Goal: Find specific page/section: Find specific page/section

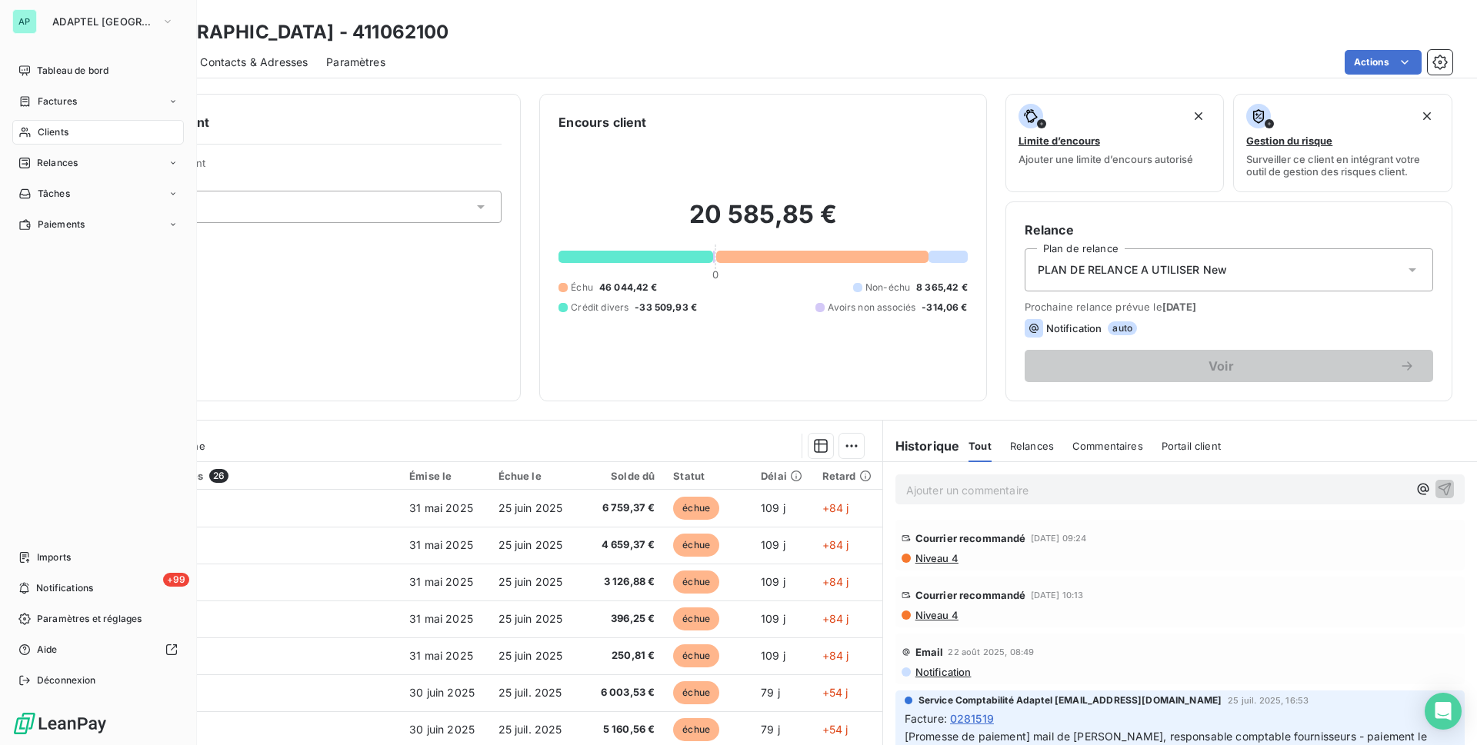
click at [28, 137] on icon at bounding box center [24, 132] width 13 height 12
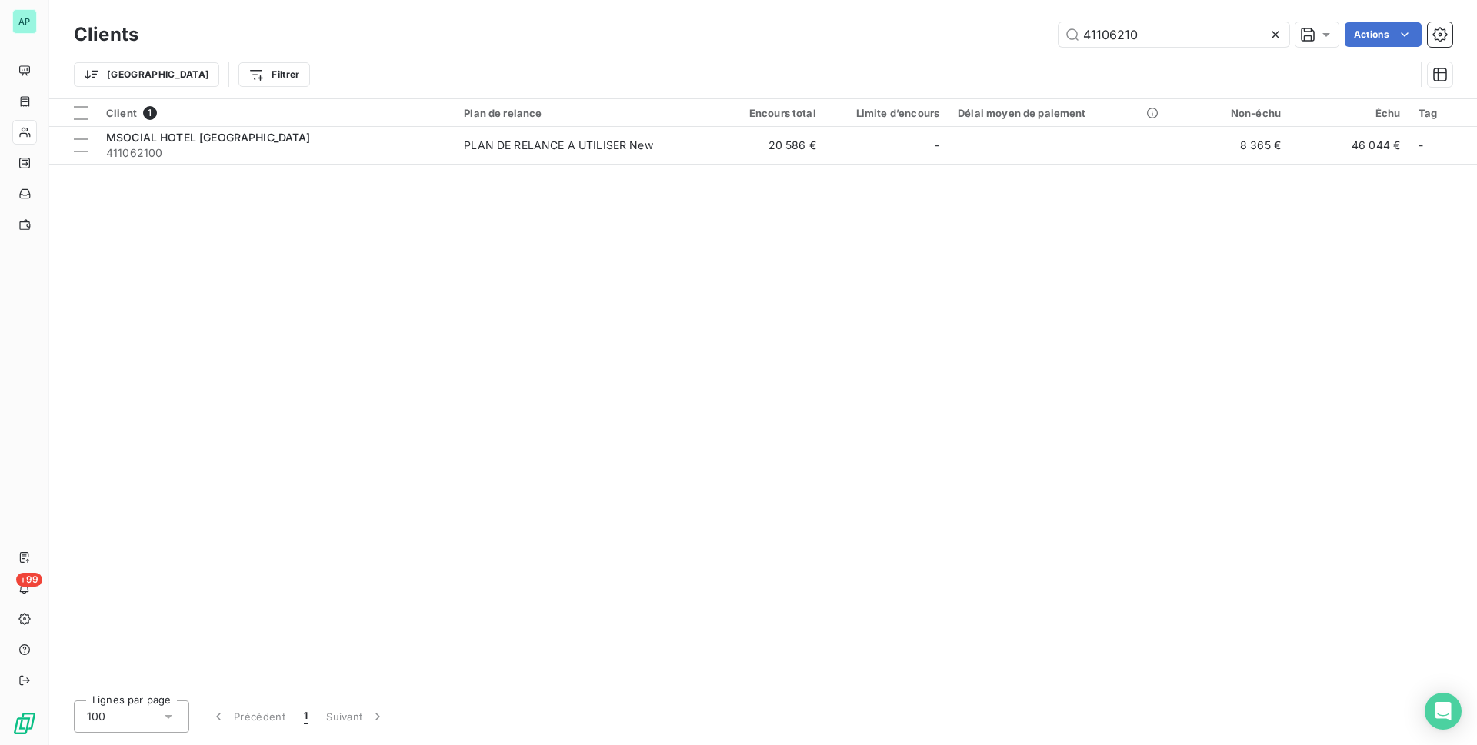
drag, startPoint x: 1155, startPoint y: 49, endPoint x: 959, endPoint y: 78, distance: 198.2
click at [959, 78] on div "Clients 41106210 Actions Trier Filtrer" at bounding box center [763, 58] width 1379 height 80
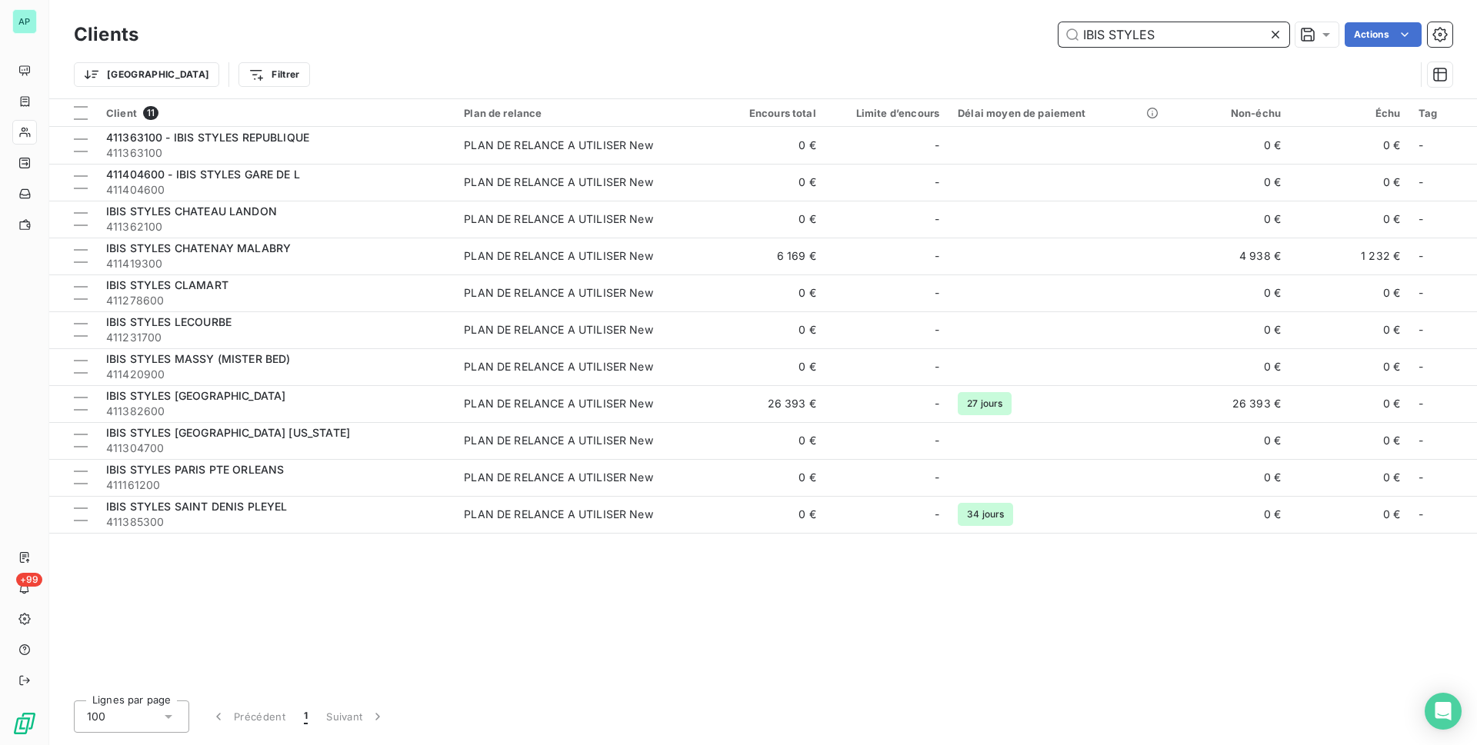
type input "IBIS STYLES"
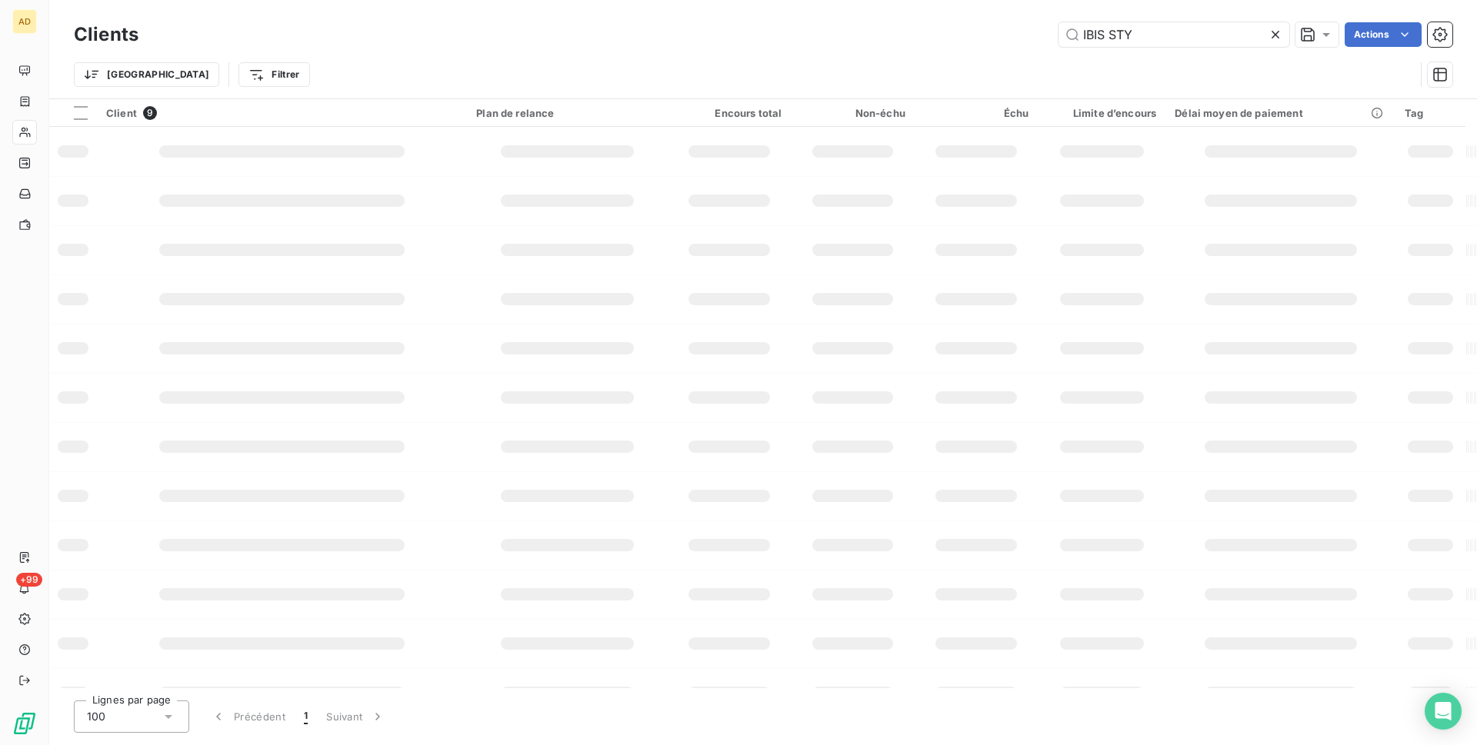
type input "IBIS STYLES"
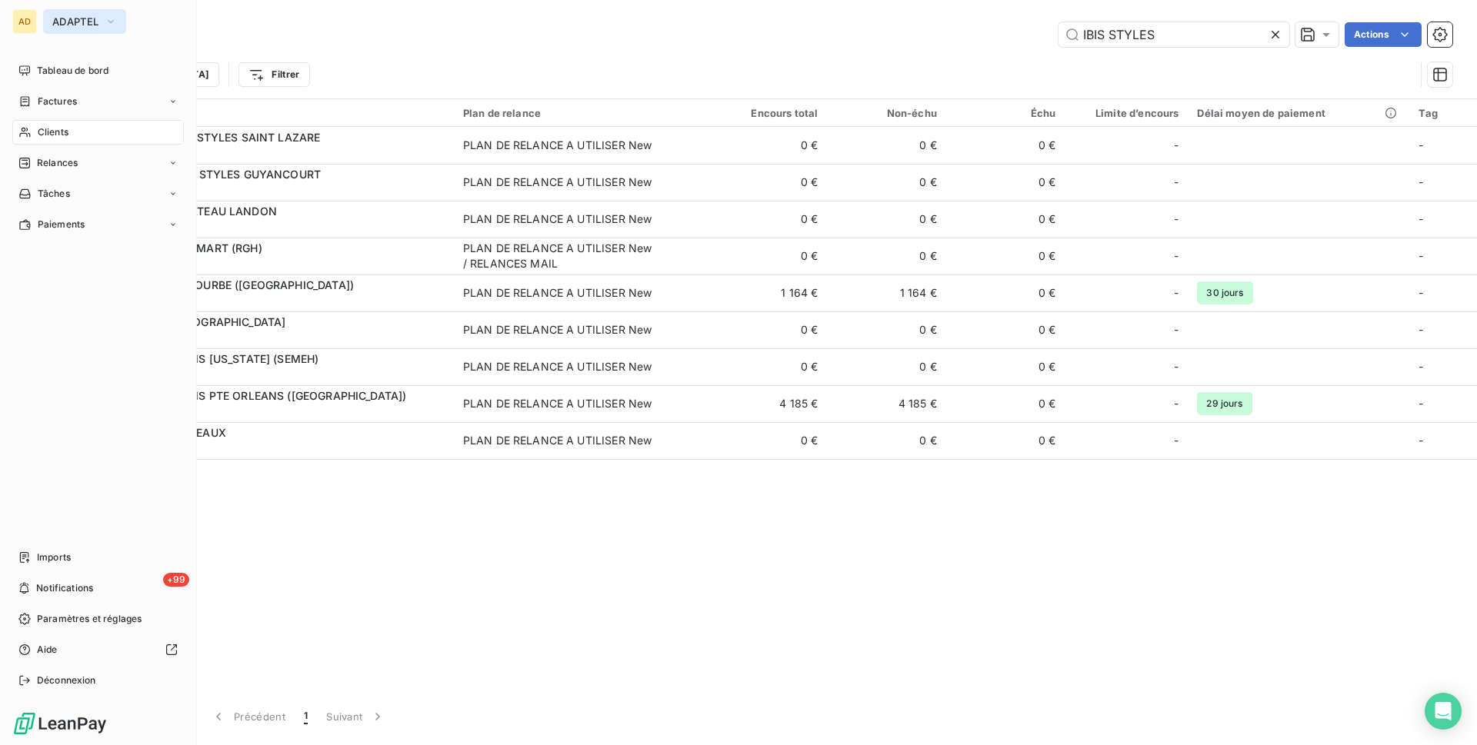
click at [106, 15] on icon "button" at bounding box center [111, 21] width 12 height 15
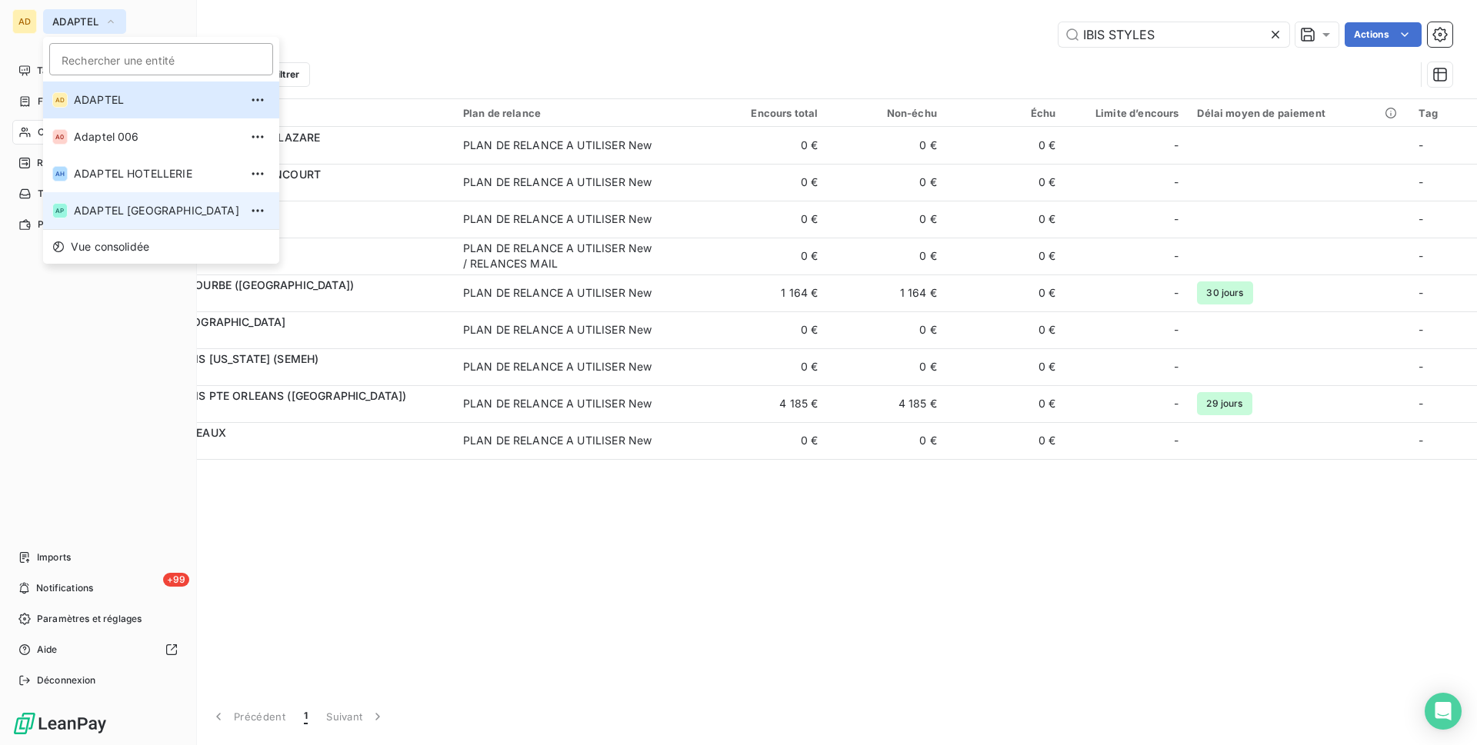
click at [108, 218] on span "ADAPTEL [GEOGRAPHIC_DATA]" at bounding box center [156, 210] width 165 height 15
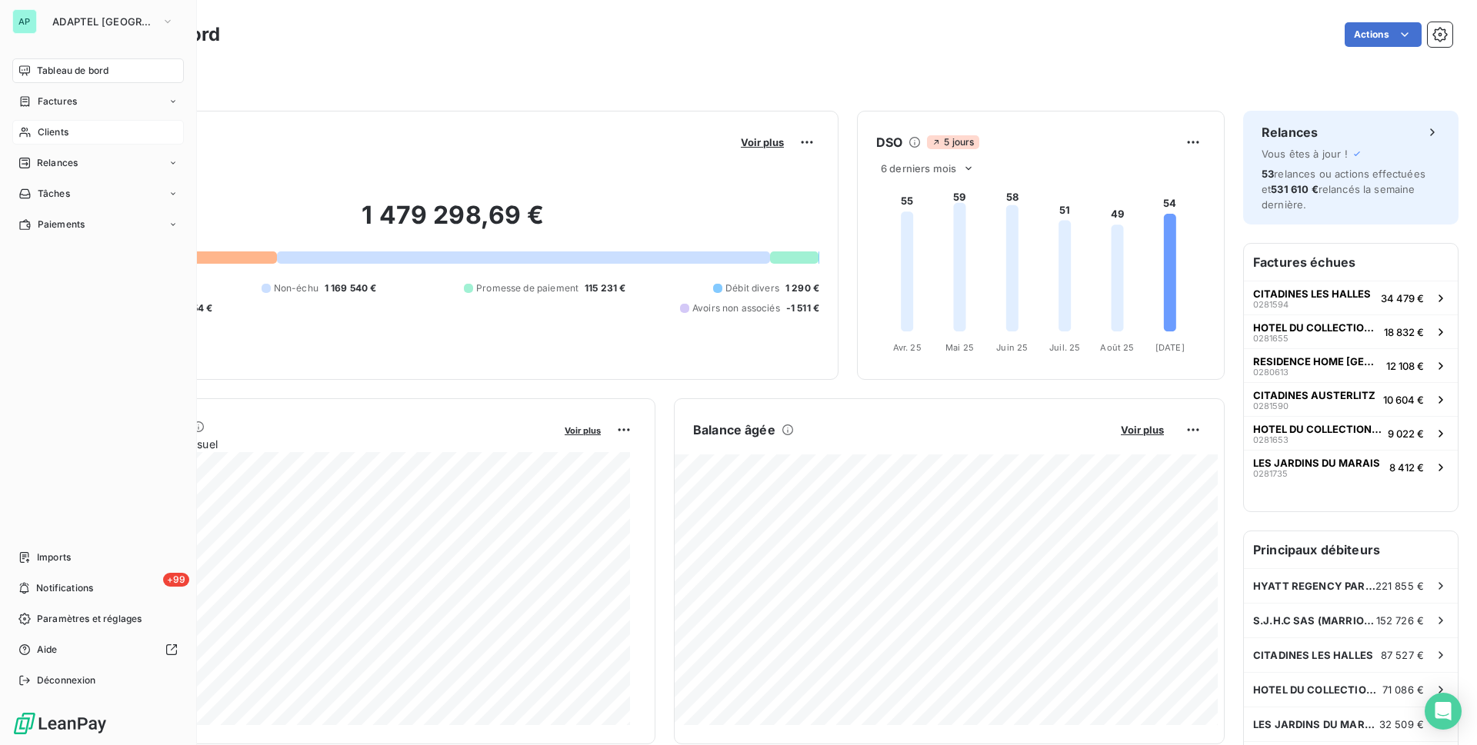
click at [20, 126] on icon at bounding box center [24, 132] width 13 height 12
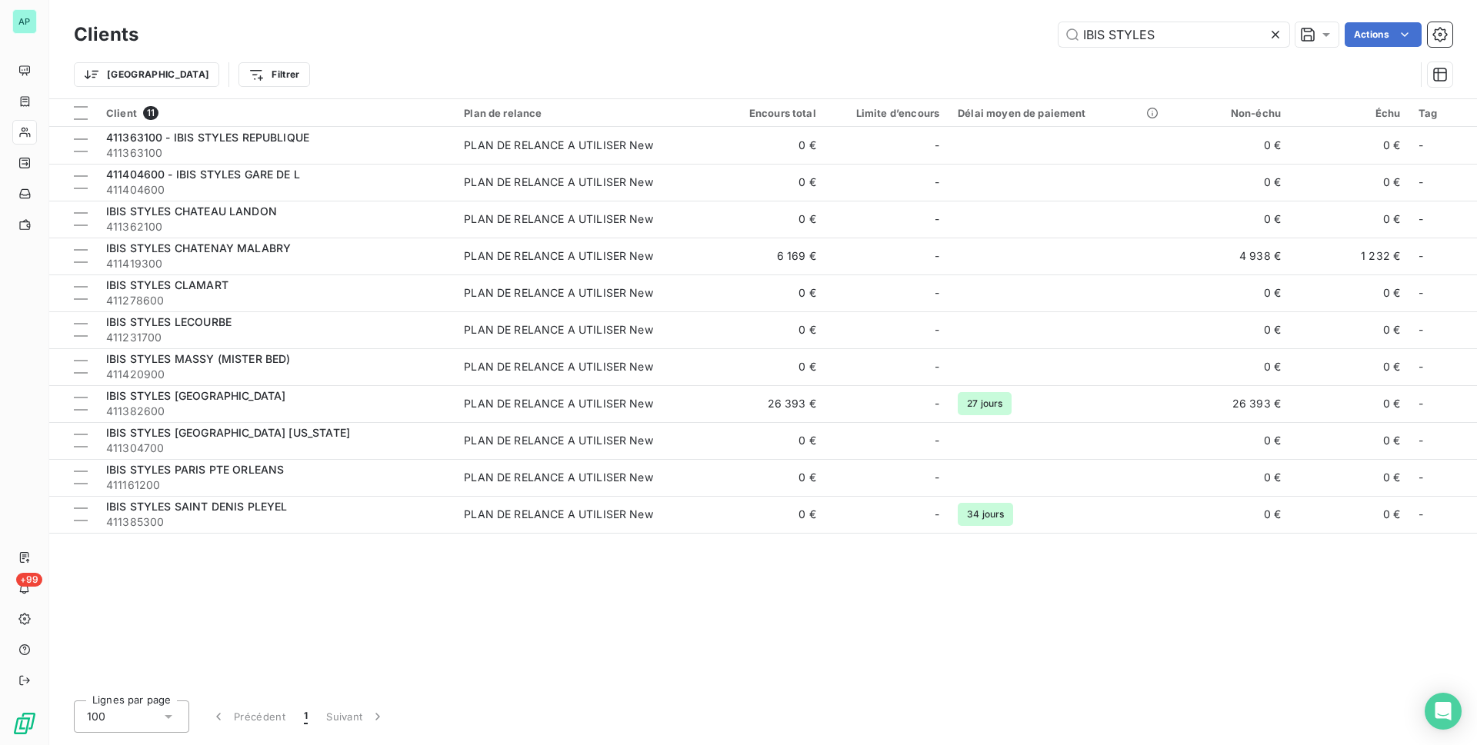
click at [554, 48] on div "Clients IBIS STYLES Actions" at bounding box center [763, 34] width 1379 height 32
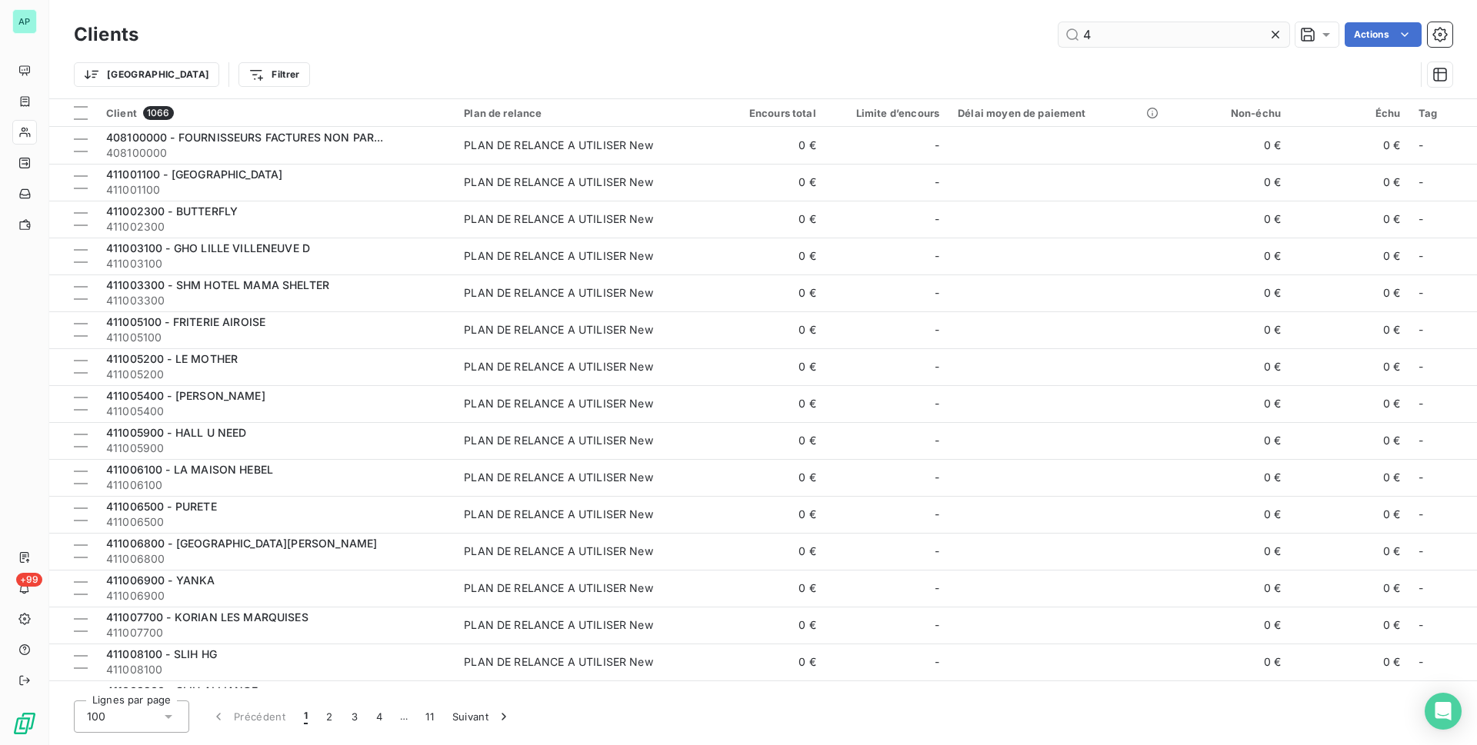
type input "411255500"
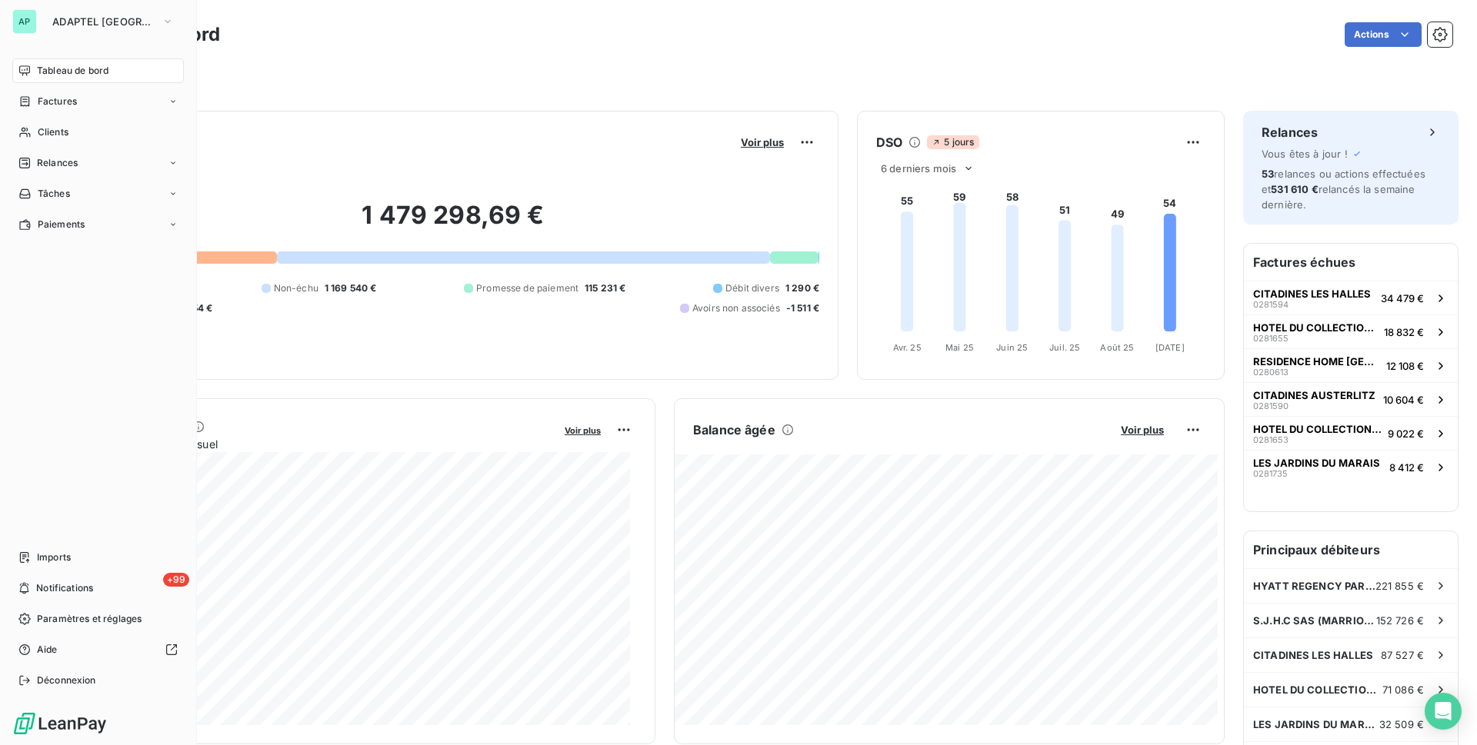
click at [32, 15] on div "AP" at bounding box center [24, 21] width 25 height 25
click at [91, 20] on span "ADAPTEL [GEOGRAPHIC_DATA]" at bounding box center [103, 21] width 103 height 12
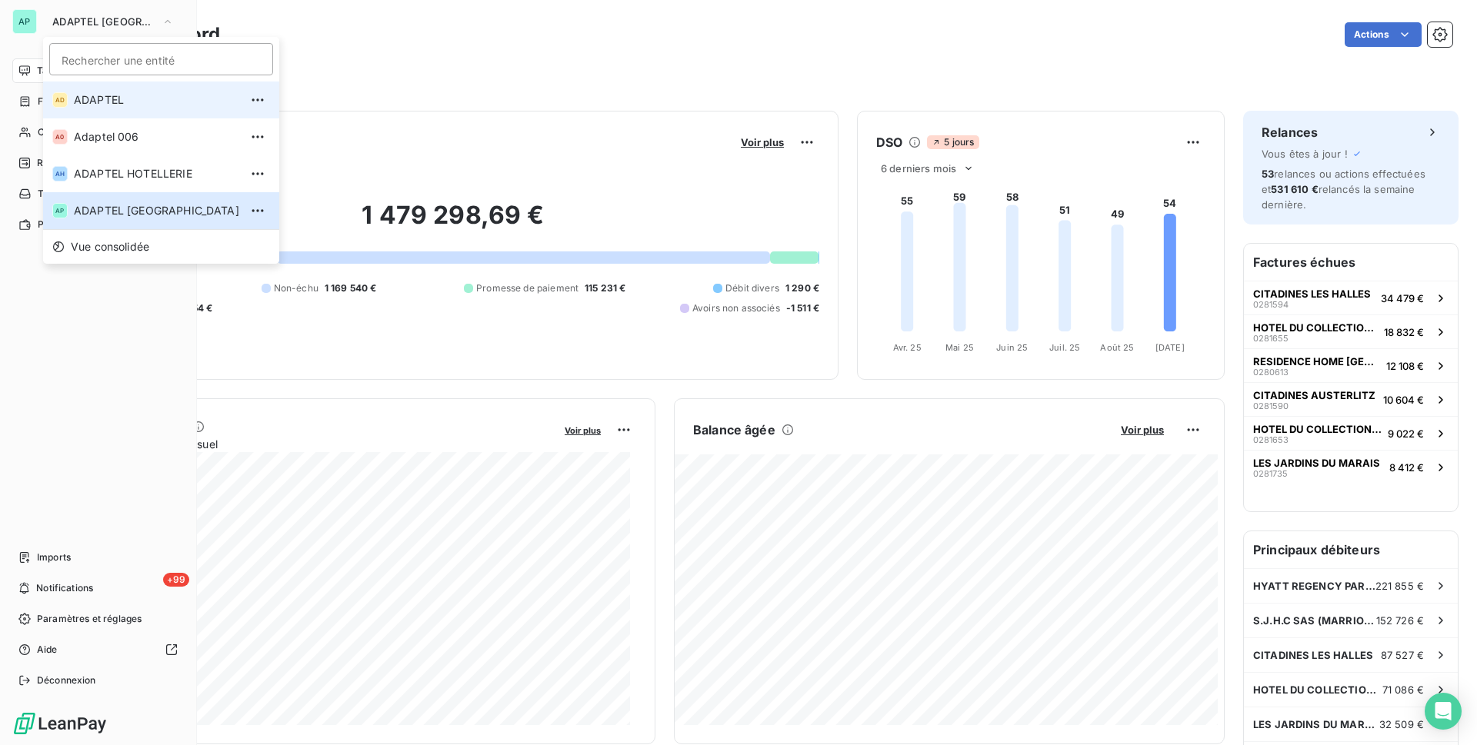
click at [136, 108] on li "AD ADAPTEL" at bounding box center [161, 100] width 236 height 37
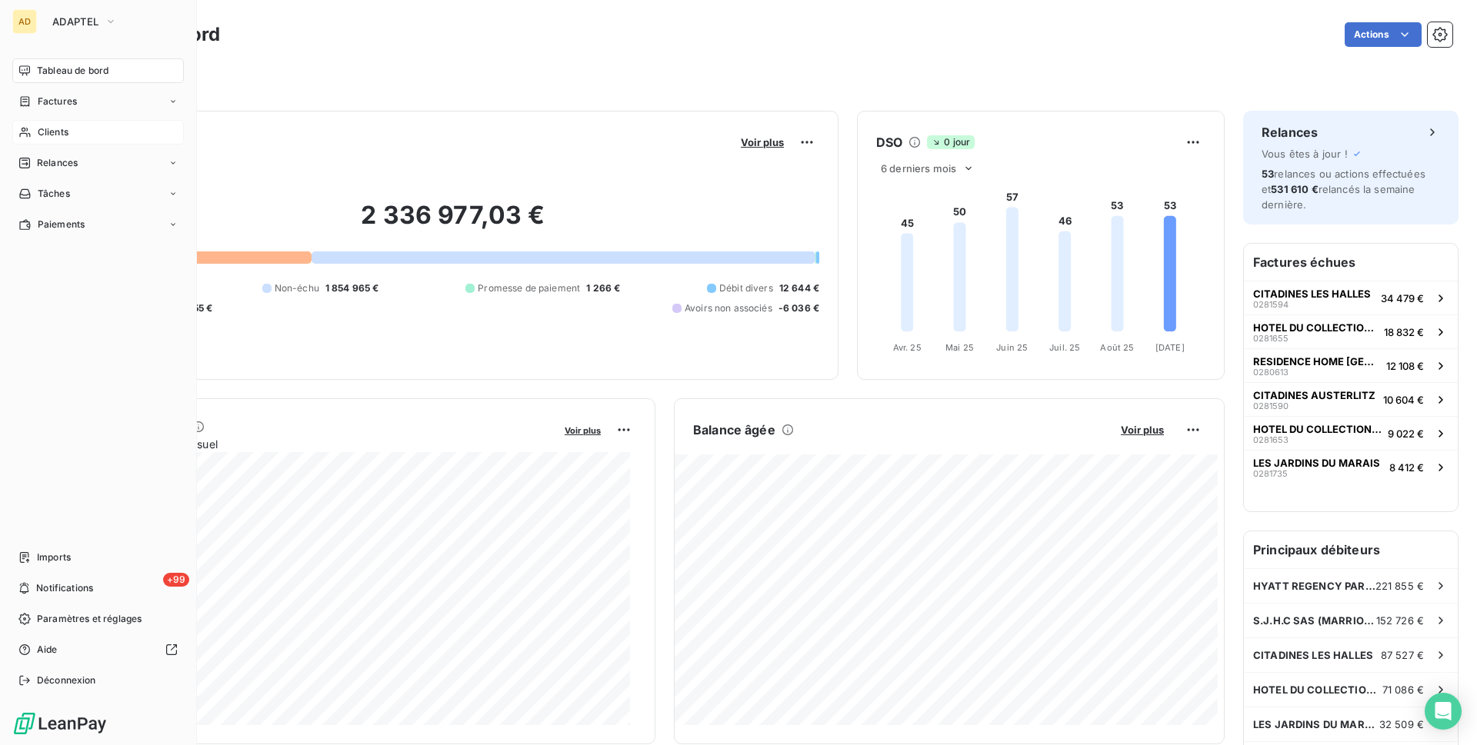
click at [63, 132] on span "Clients" at bounding box center [53, 132] width 31 height 14
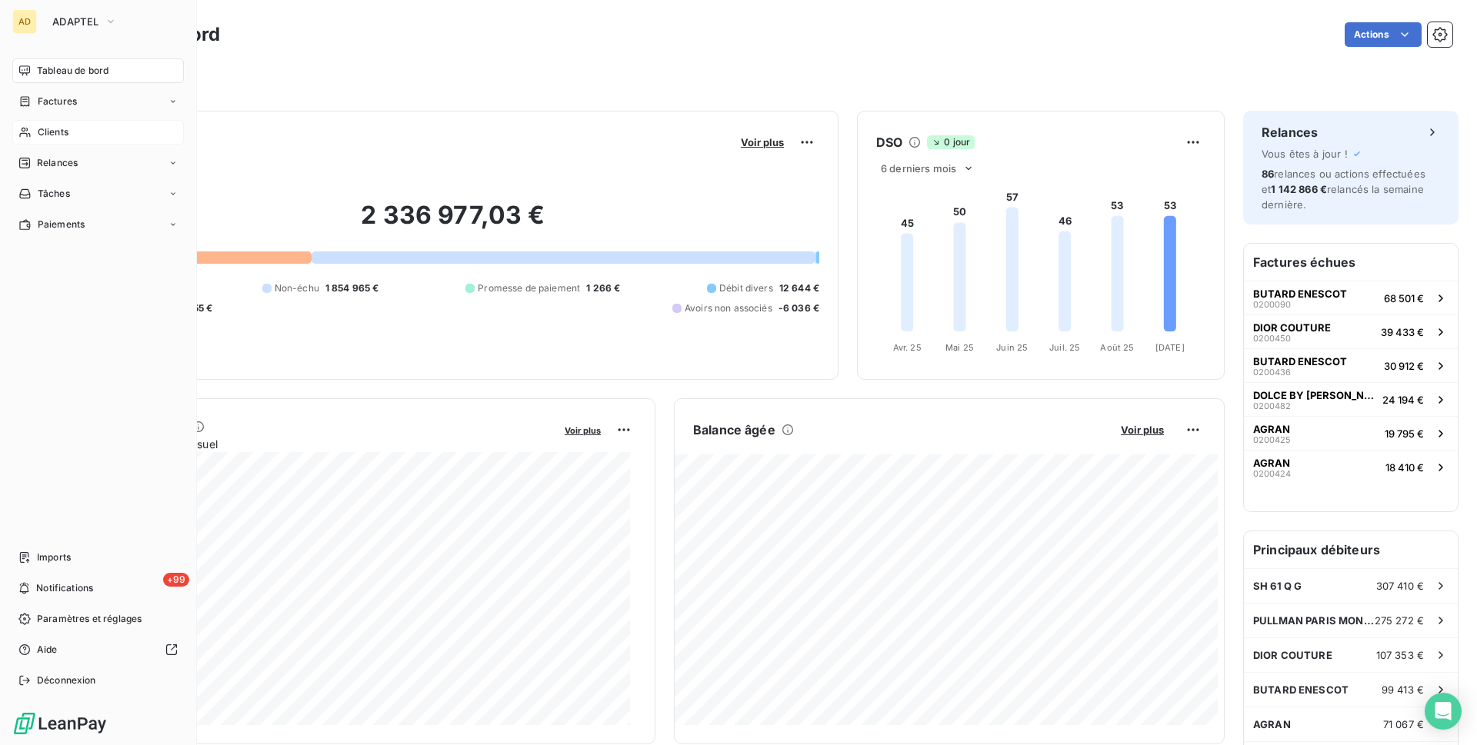
click at [38, 132] on span "Clients" at bounding box center [53, 132] width 31 height 14
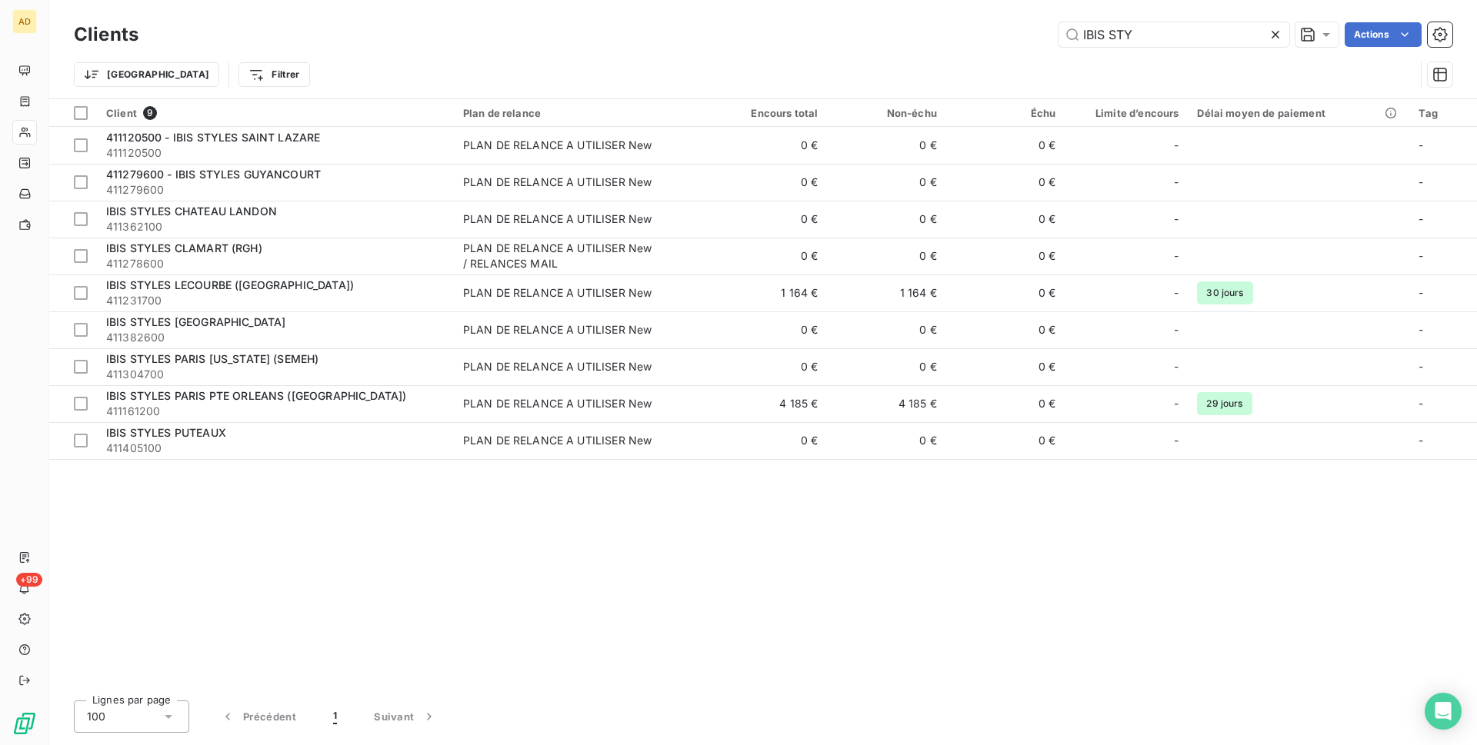
type input "IBIS STYLES"
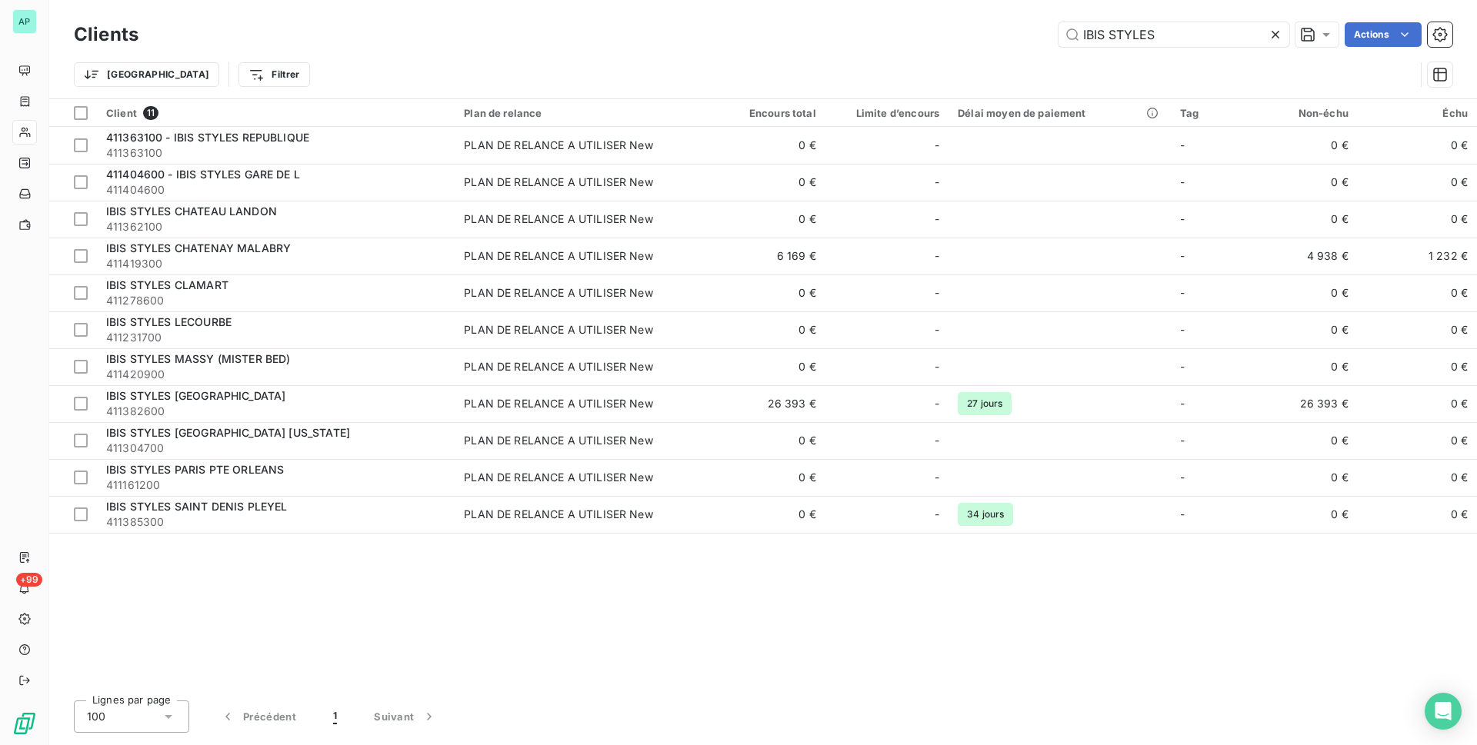
drag, startPoint x: 1217, startPoint y: 32, endPoint x: 865, endPoint y: 84, distance: 355.3
click at [866, 84] on div "Clients IBIS STYLES Actions Trier Filtrer" at bounding box center [763, 58] width 1379 height 80
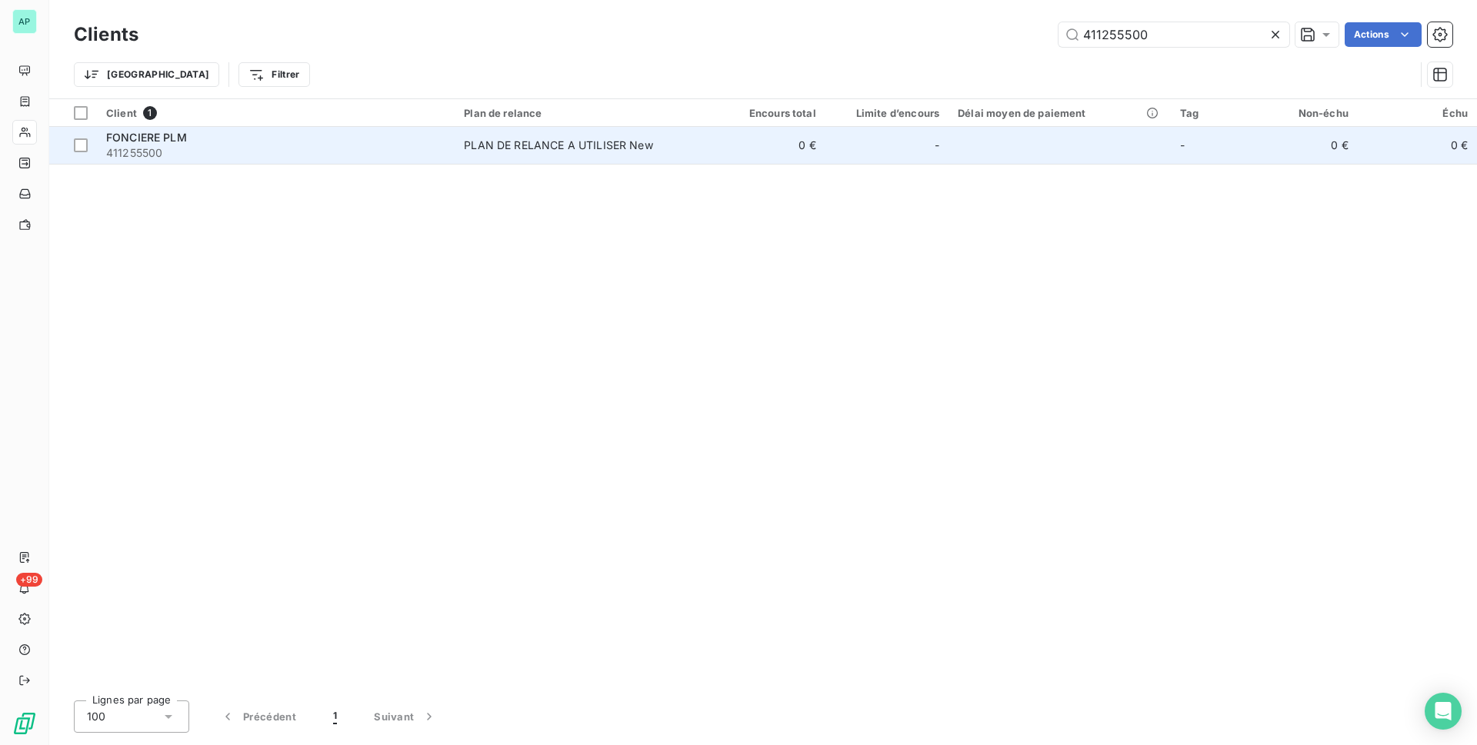
type input "411255500"
click at [682, 135] on td "PLAN DE RELANCE A UTILISER New" at bounding box center [580, 145] width 251 height 37
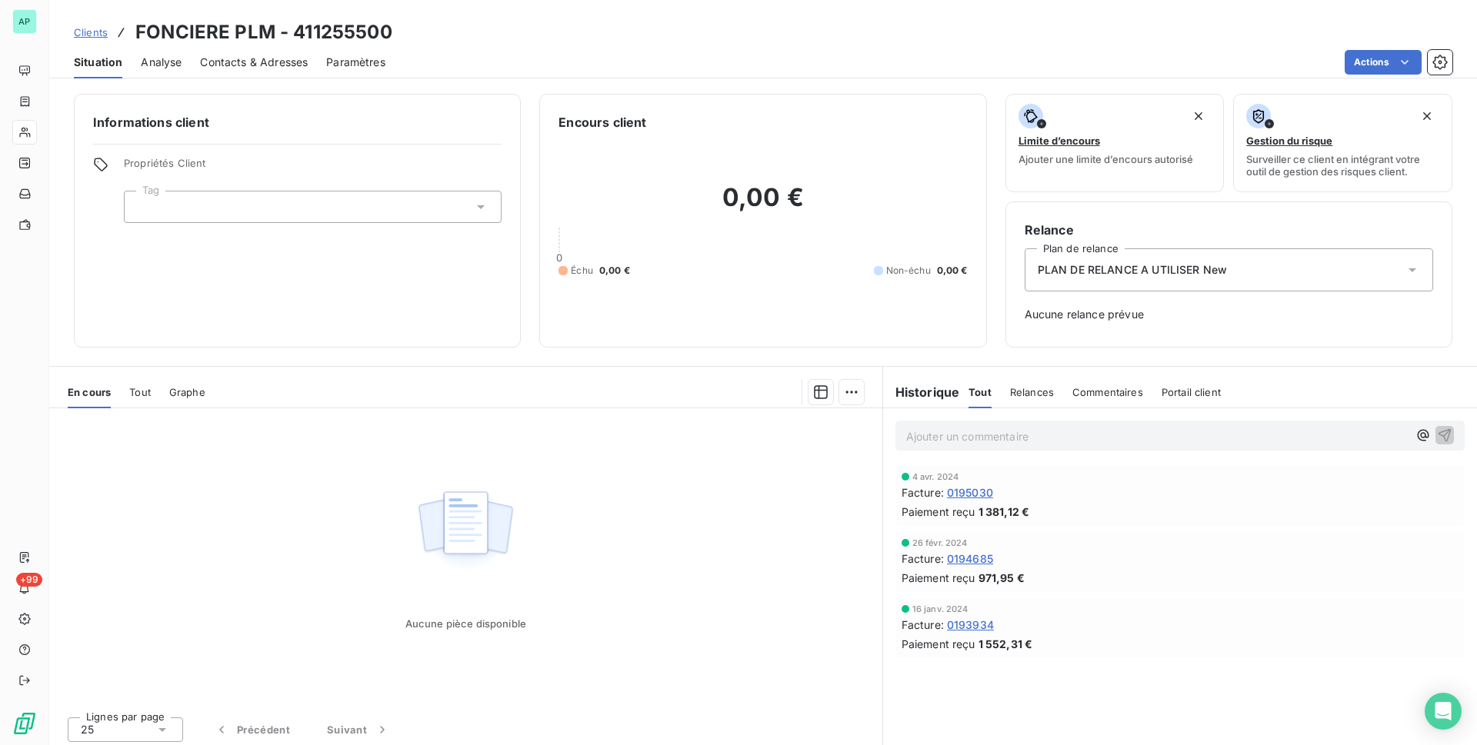
click at [229, 68] on span "Contacts & Adresses" at bounding box center [254, 62] width 108 height 15
